Goal: Task Accomplishment & Management: Manage account settings

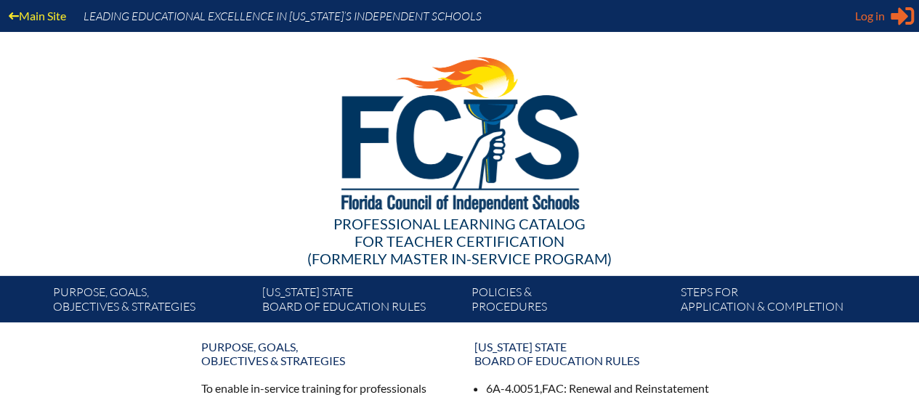
click at [863, 17] on span "Log in" at bounding box center [870, 15] width 30 height 17
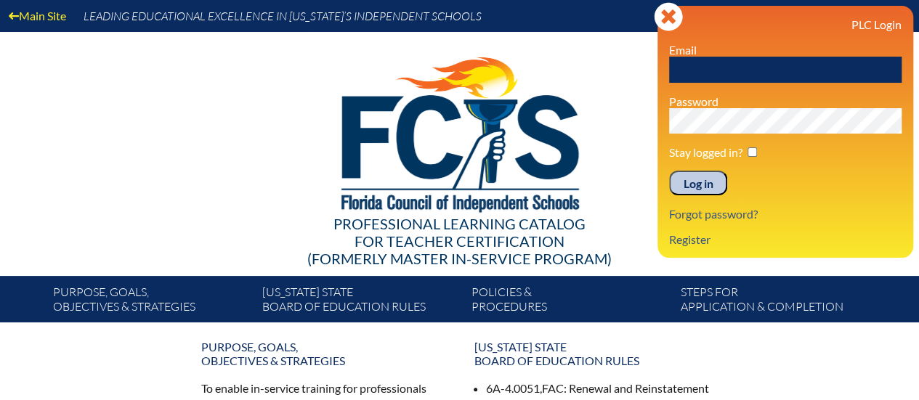
click at [768, 64] on input "text" at bounding box center [785, 70] width 232 height 26
type input "[PERSON_NAME][EMAIL_ADDRESS][PERSON_NAME][DOMAIN_NAME]"
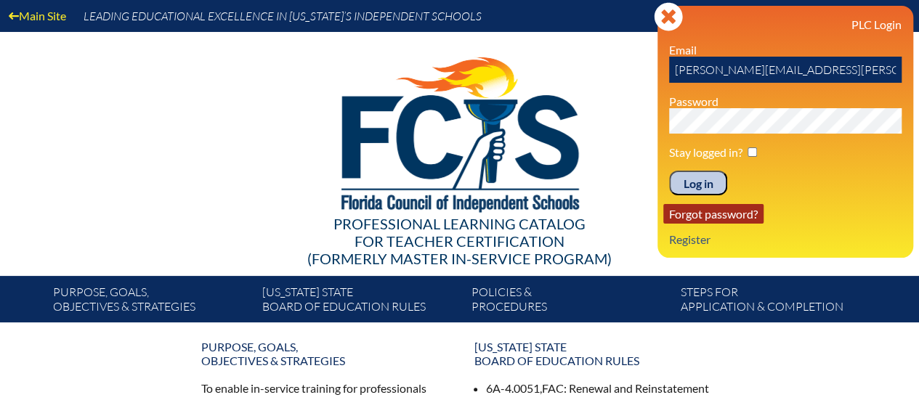
click at [723, 213] on link "Forgot password?" at bounding box center [713, 214] width 100 height 20
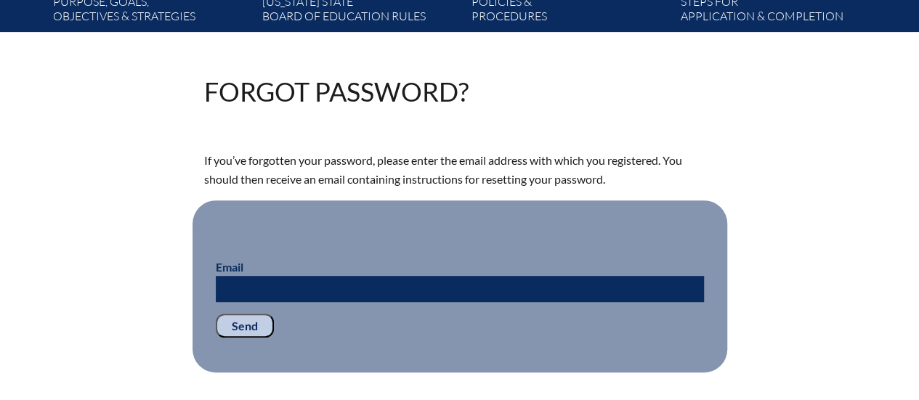
scroll to position [363, 0]
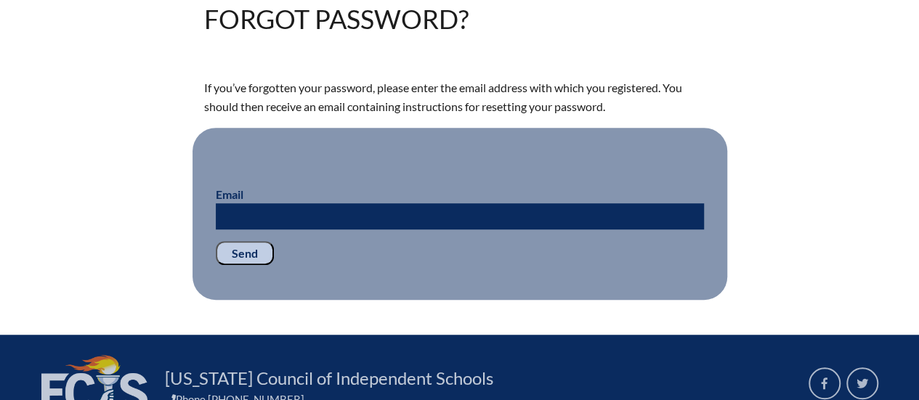
click at [409, 204] on input "Email" at bounding box center [460, 216] width 488 height 26
type input "[PERSON_NAME][EMAIL_ADDRESS][PERSON_NAME][DOMAIN_NAME]"
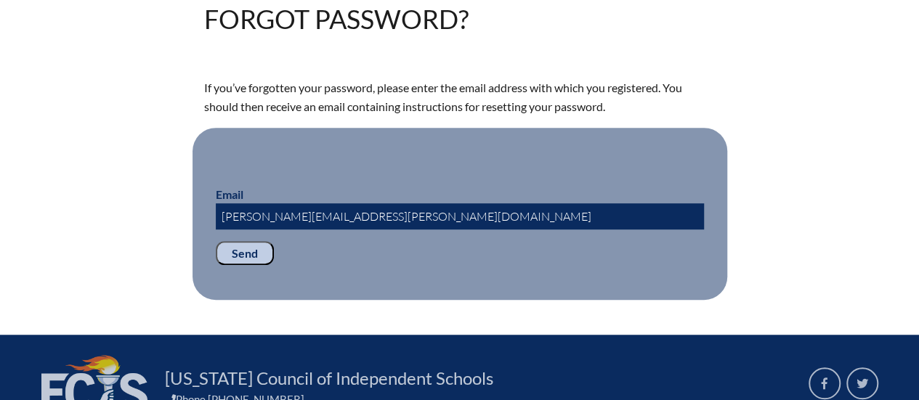
click at [251, 248] on input "Send" at bounding box center [245, 253] width 58 height 25
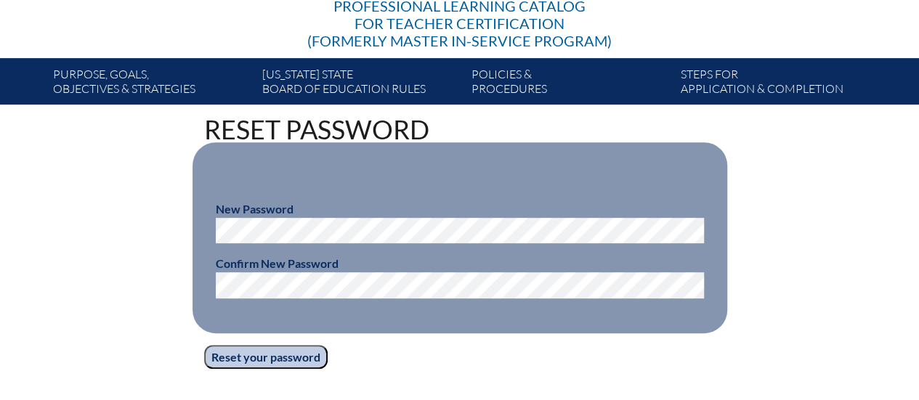
scroll to position [291, 0]
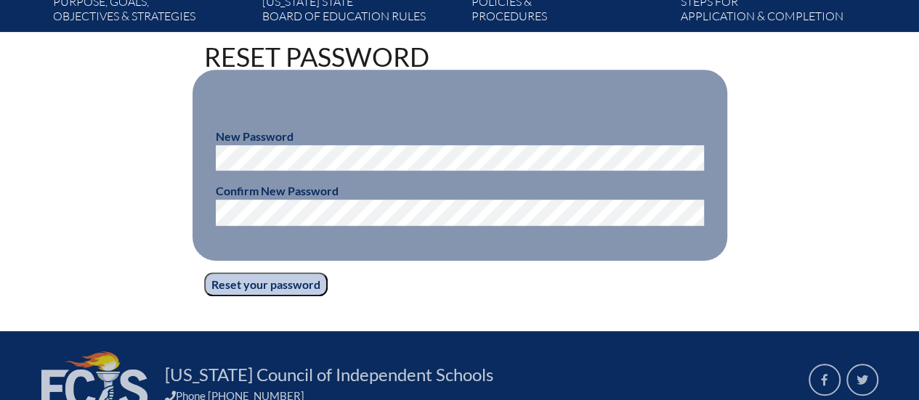
click at [300, 282] on input "Reset your password" at bounding box center [265, 284] width 123 height 25
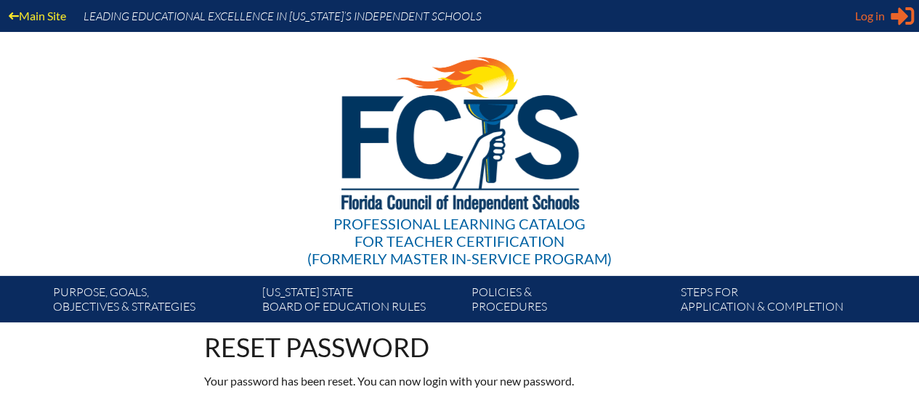
type input "[PERSON_NAME][EMAIL_ADDRESS][PERSON_NAME][DOMAIN_NAME]"
click at [882, 20] on span "Log in" at bounding box center [870, 15] width 30 height 17
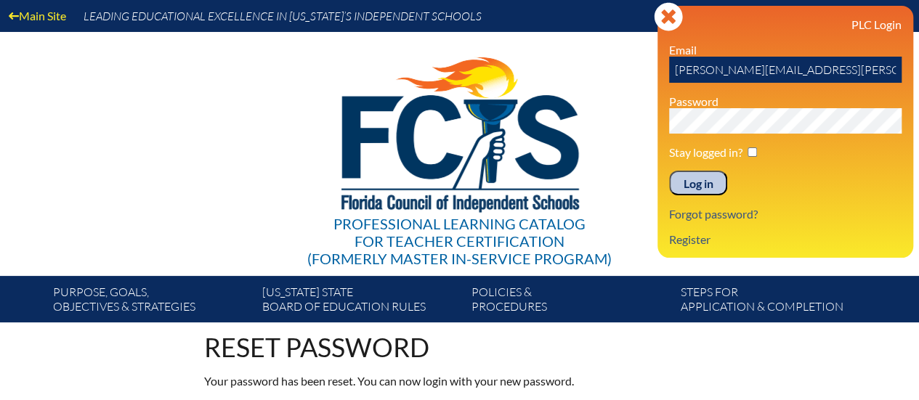
click at [751, 154] on input "checkbox" at bounding box center [751, 151] width 9 height 9
checkbox input "true"
click at [695, 185] on input "Log in" at bounding box center [698, 183] width 58 height 25
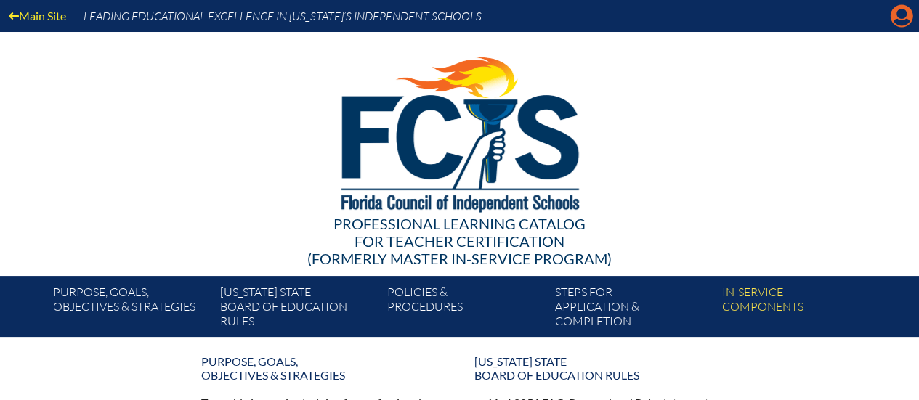
click at [898, 11] on icon "Manage account" at bounding box center [901, 15] width 23 height 23
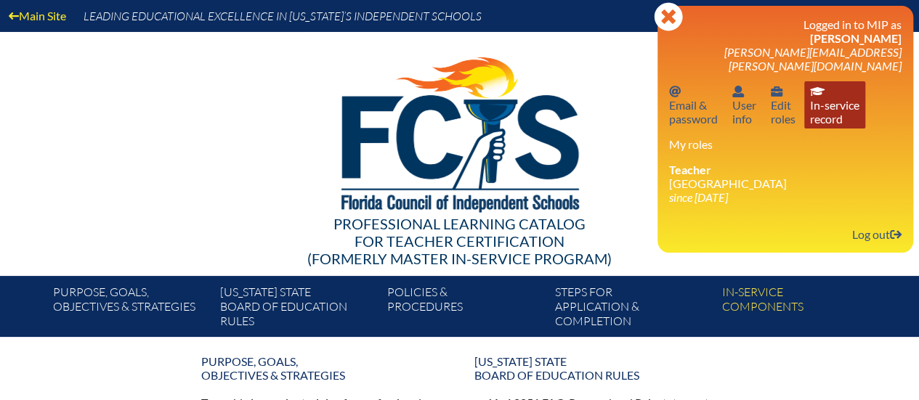
click at [848, 90] on link "In-service record In-service record" at bounding box center [834, 104] width 61 height 47
